Goal: Navigation & Orientation: Find specific page/section

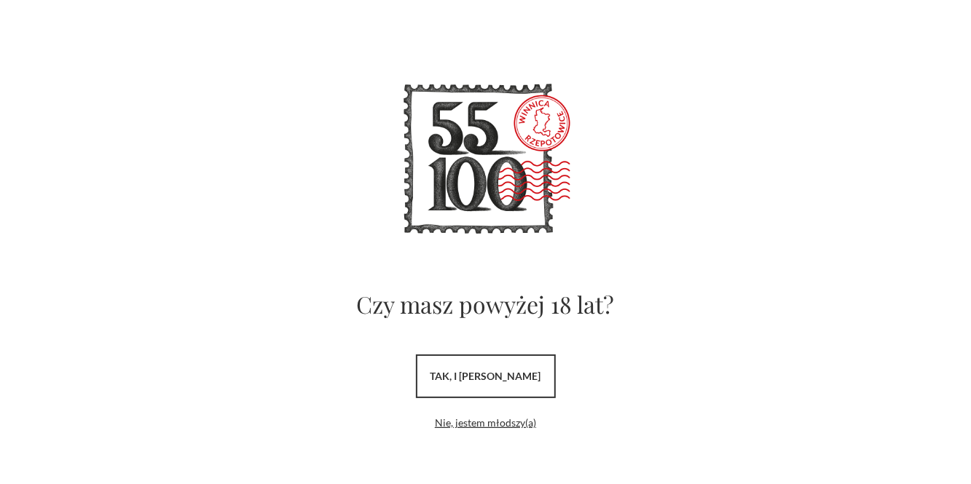
click at [521, 371] on link "tak, i uwielbiam wino" at bounding box center [486, 377] width 140 height 44
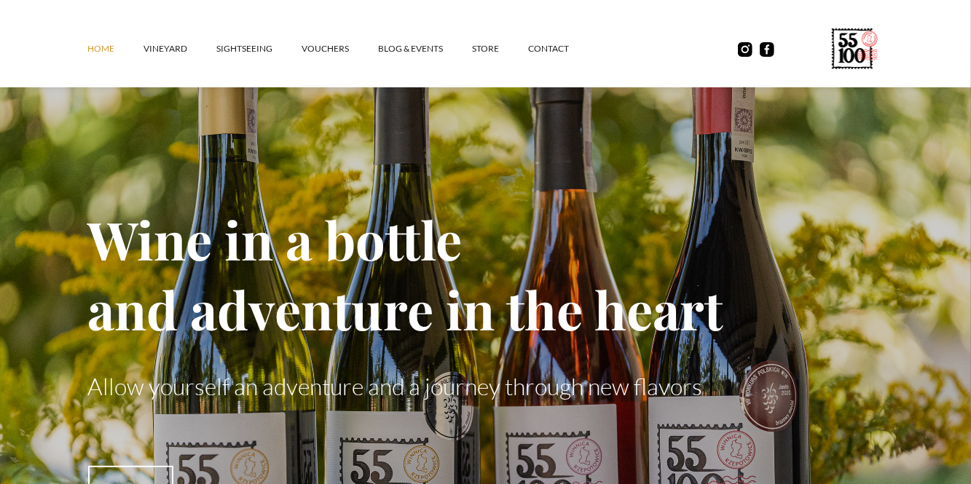
click at [170, 51] on font "vineyard" at bounding box center [166, 48] width 44 height 11
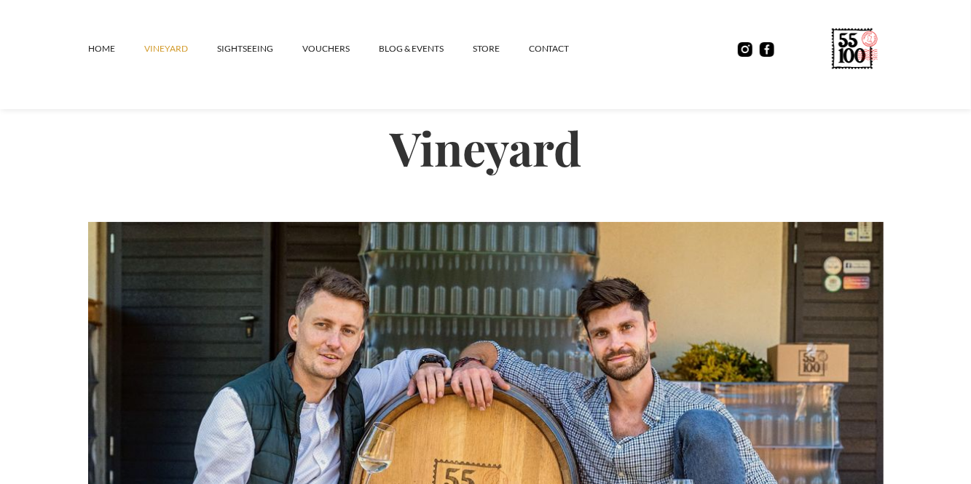
click at [249, 47] on font "SIGHTSEEING" at bounding box center [245, 48] width 56 height 11
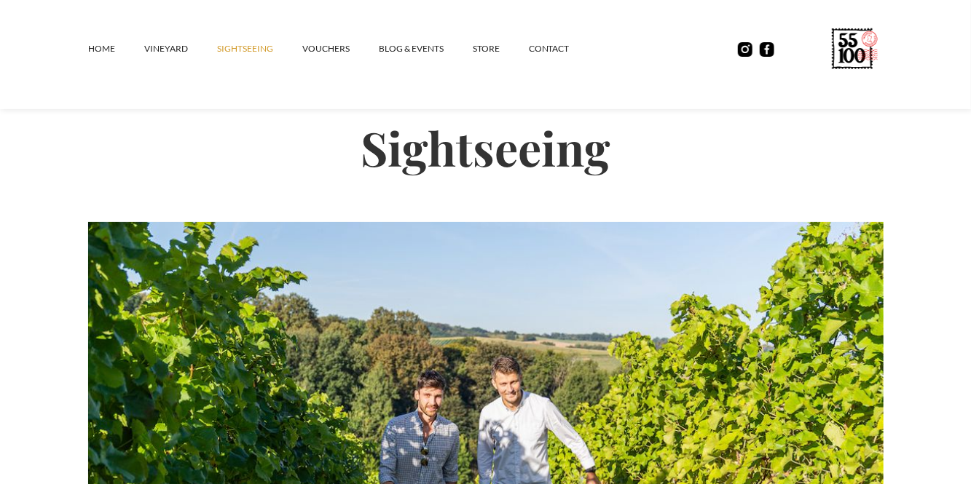
click at [483, 48] on font "STORE" at bounding box center [486, 48] width 27 height 11
